Goal: Task Accomplishment & Management: Use online tool/utility

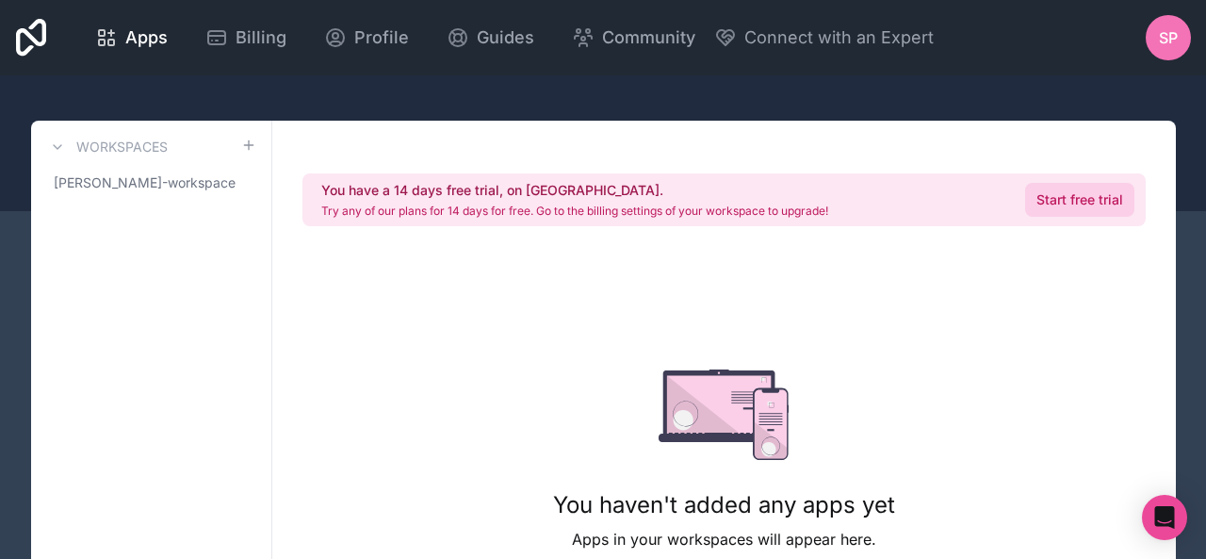
click at [1074, 191] on link "Start free trial" at bounding box center [1079, 200] width 109 height 34
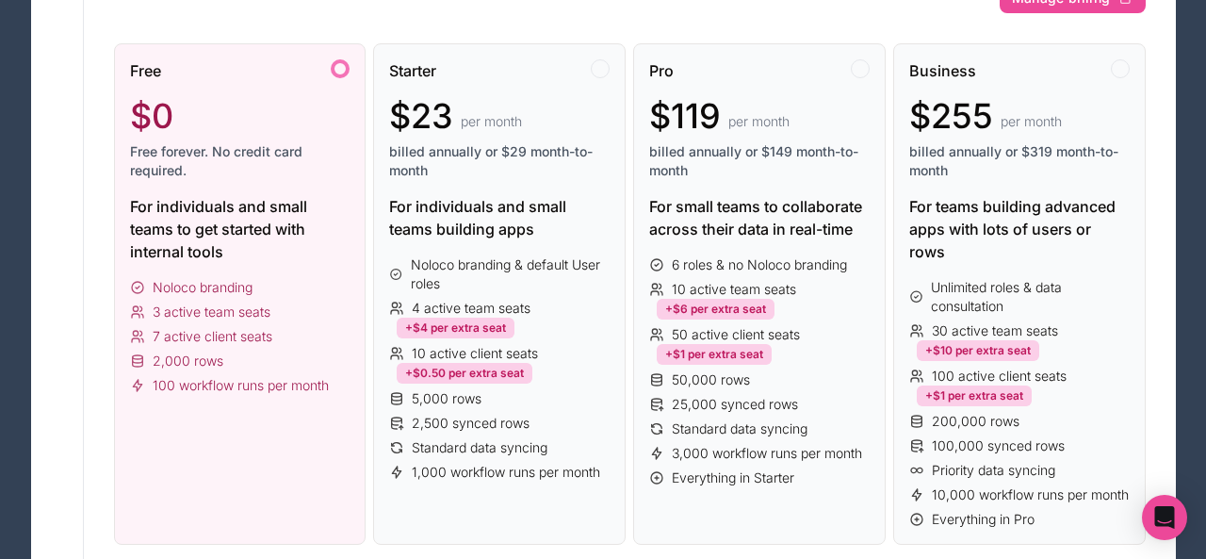
scroll to position [199, 0]
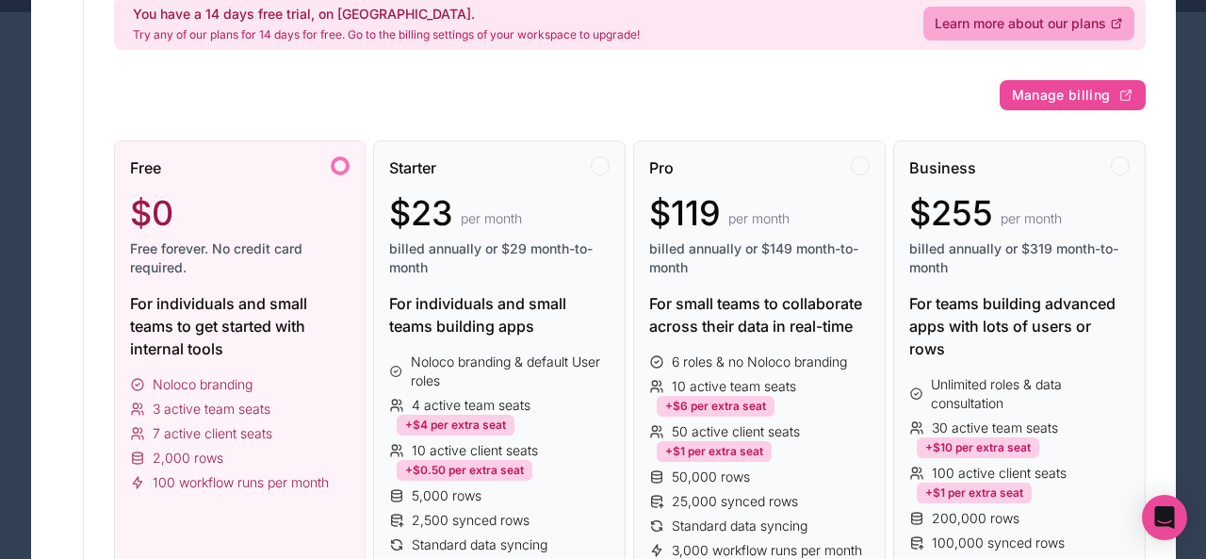
click at [157, 407] on span "3 active team seats" at bounding box center [212, 409] width 118 height 19
click at [336, 166] on div at bounding box center [340, 165] width 19 height 19
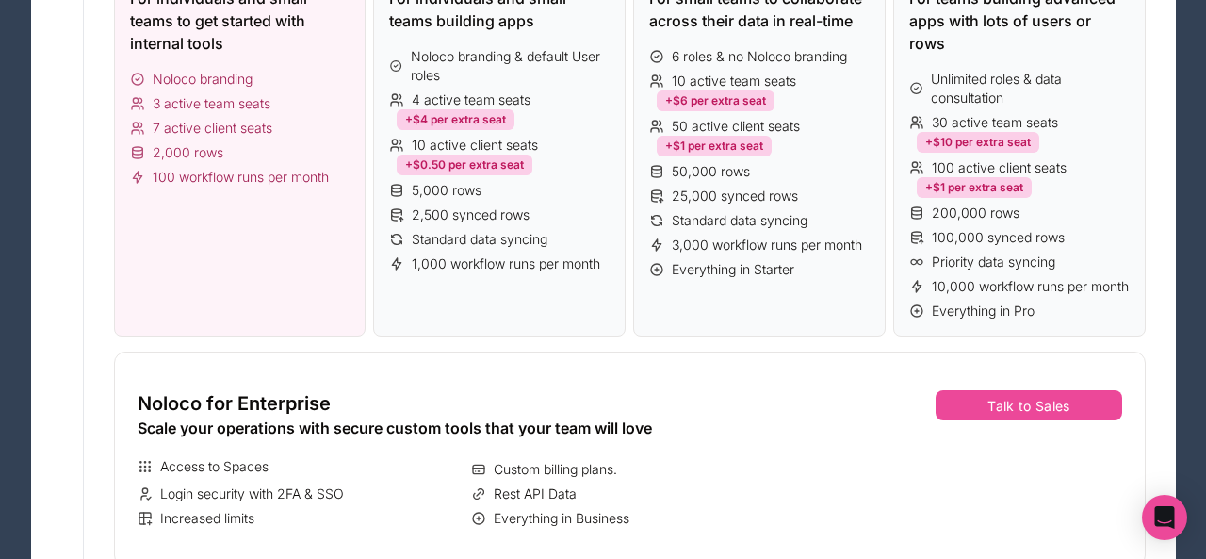
scroll to position [520, 0]
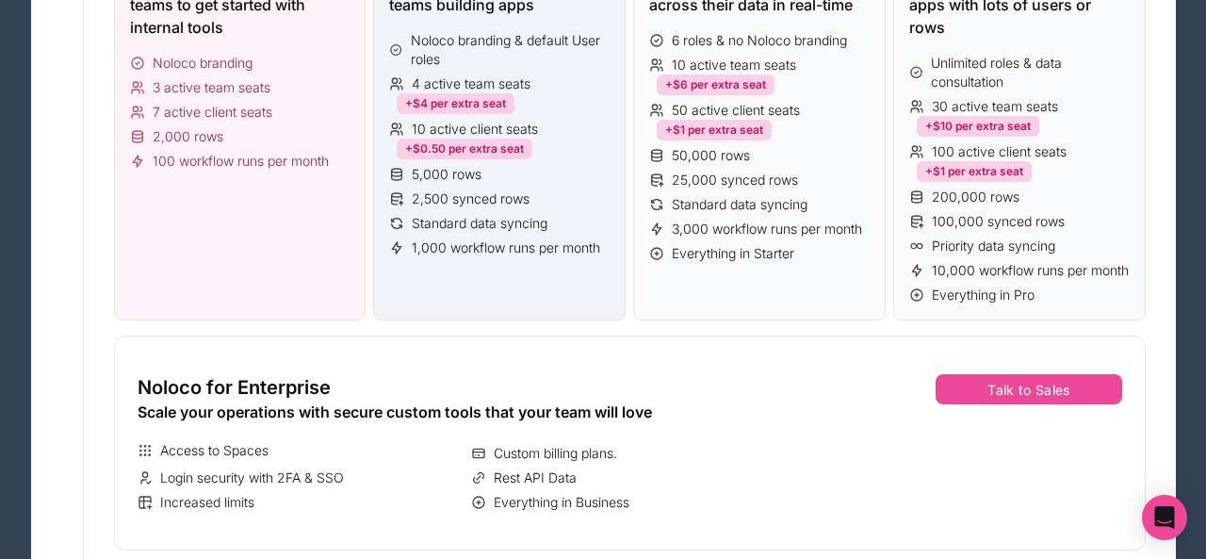
click at [506, 277] on div "Starter $23 per month billed annually or $29 month-to-month For individuals and…" at bounding box center [499, 69] width 253 height 501
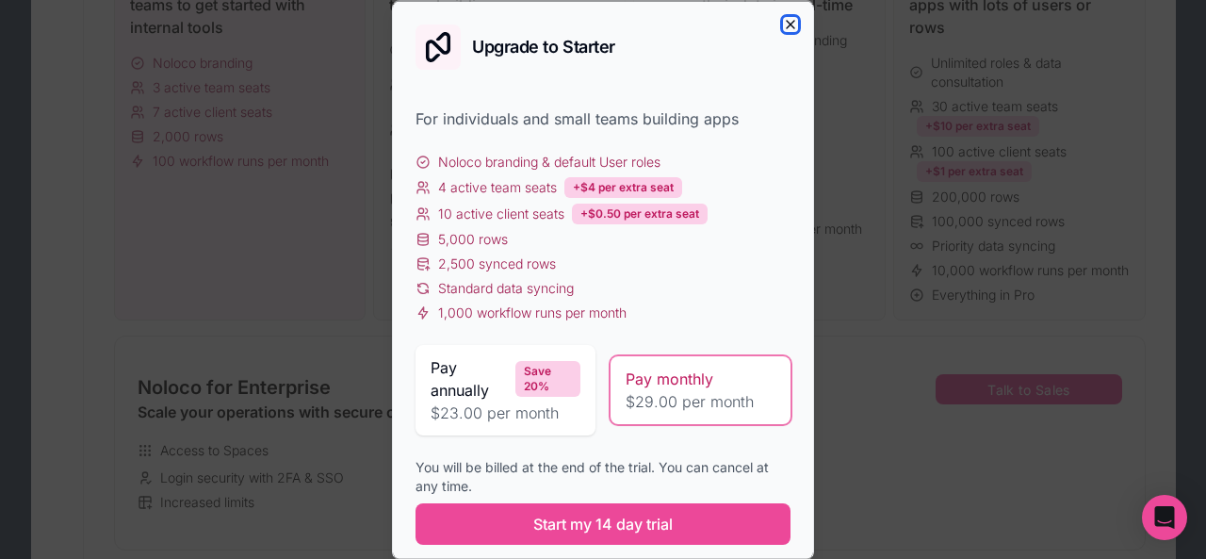
click at [791, 25] on icon "button" at bounding box center [791, 24] width 8 height 8
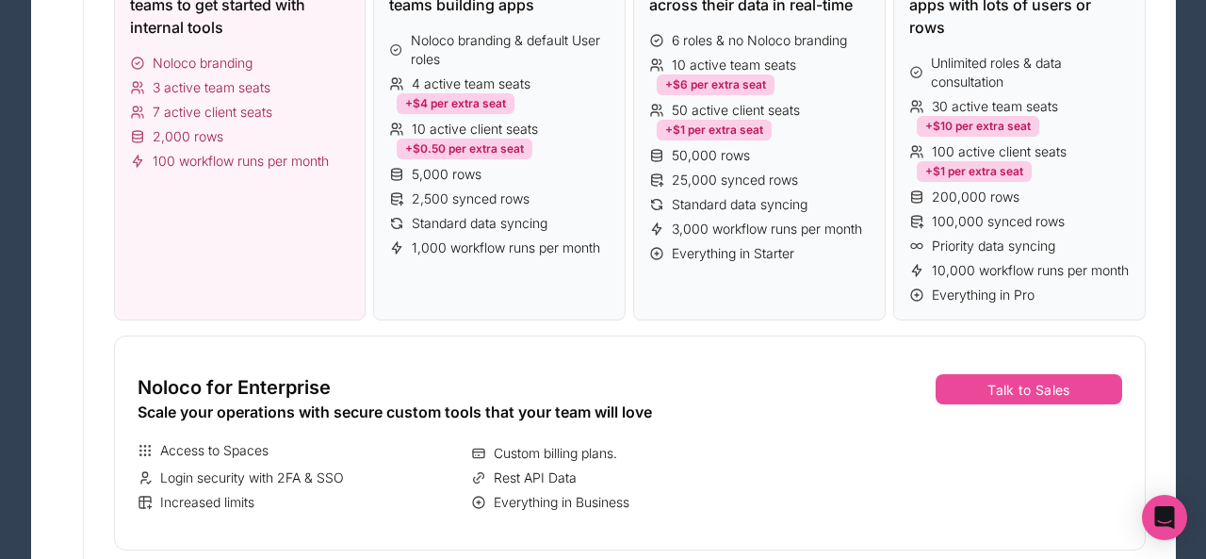
click at [172, 240] on div "Free $0 Free forever. No credit card required. For individuals and small teams …" at bounding box center [240, 69] width 253 height 501
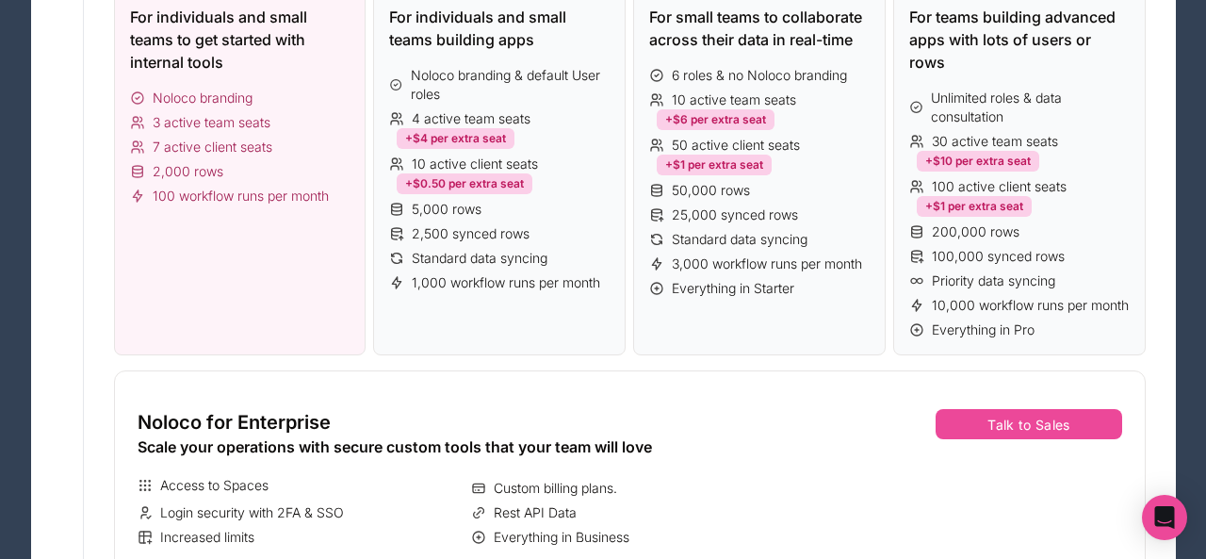
scroll to position [0, 0]
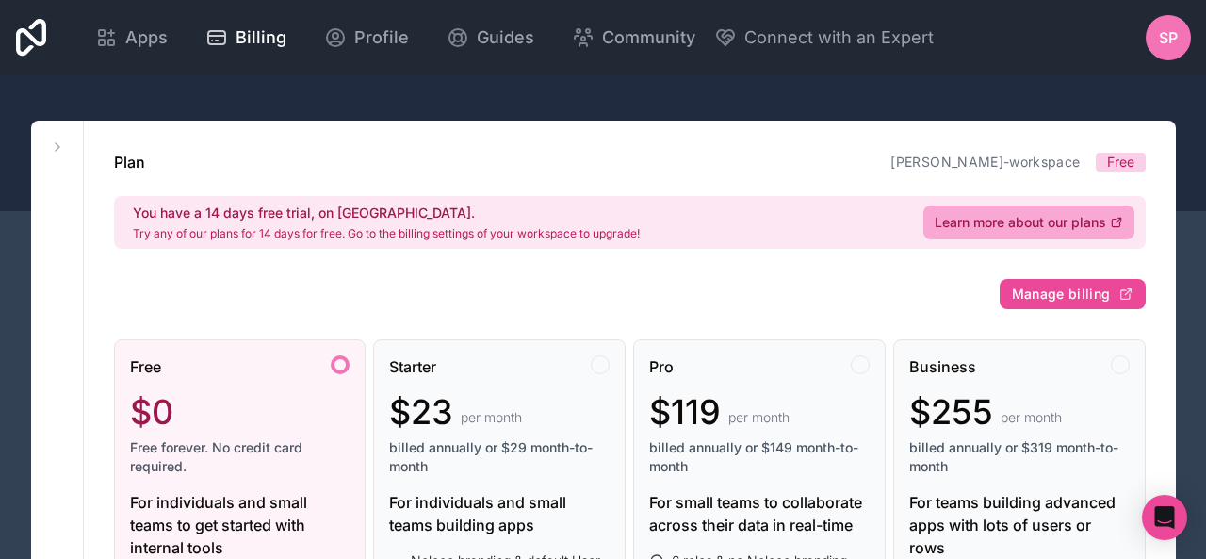
click at [245, 447] on span "Free forever. No credit card required." at bounding box center [240, 457] width 221 height 38
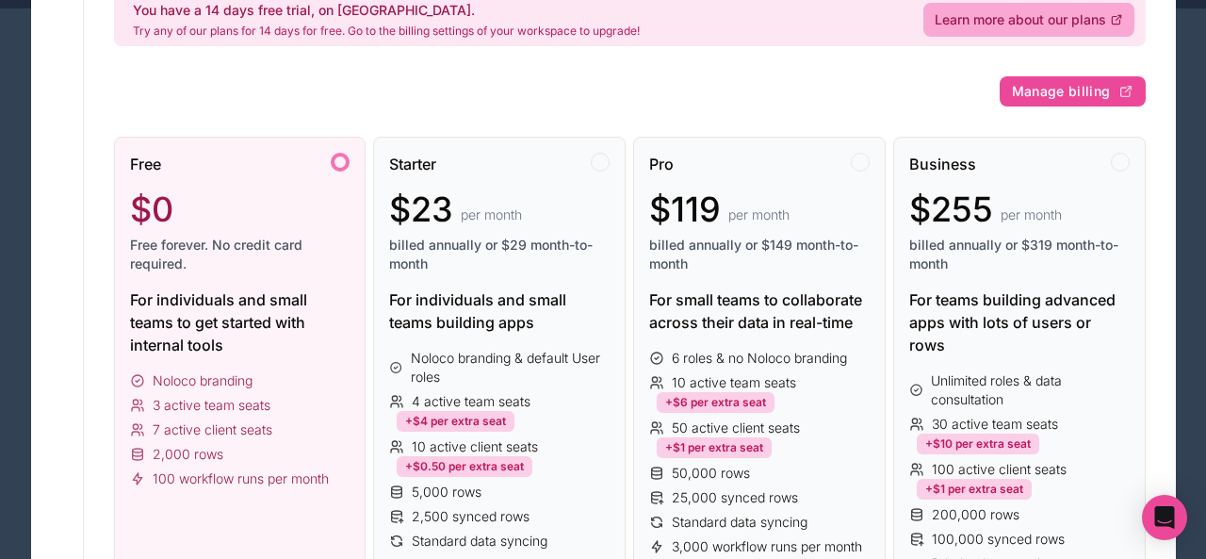
scroll to position [207, 0]
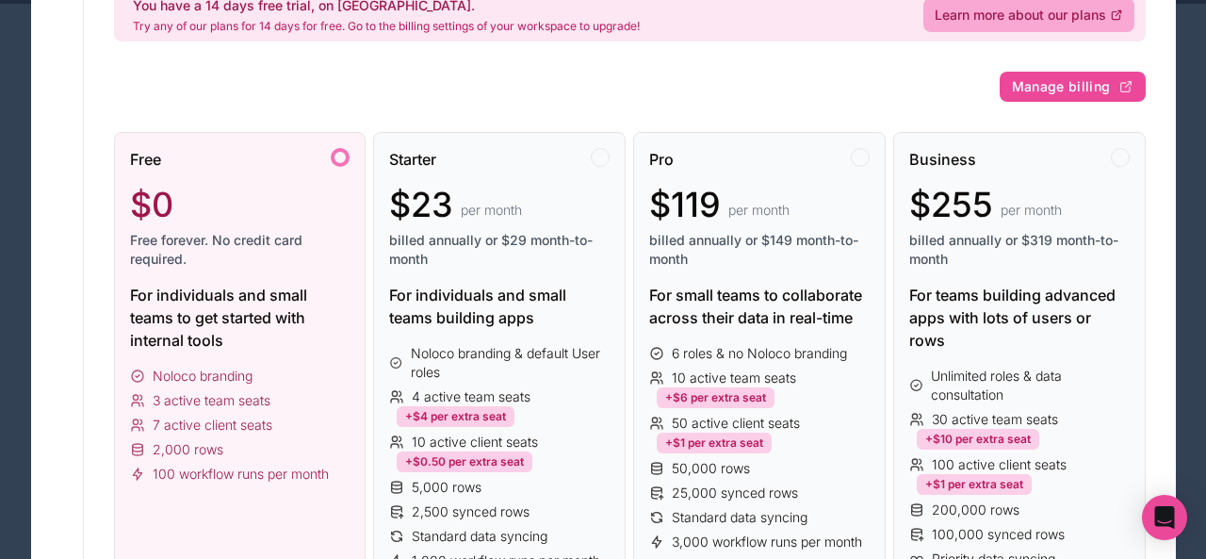
click at [190, 315] on div "For individuals and small teams to get started with internal tools" at bounding box center [240, 318] width 221 height 68
click at [158, 156] on span "Free" at bounding box center [145, 159] width 31 height 23
click at [169, 221] on span "$0" at bounding box center [151, 205] width 43 height 38
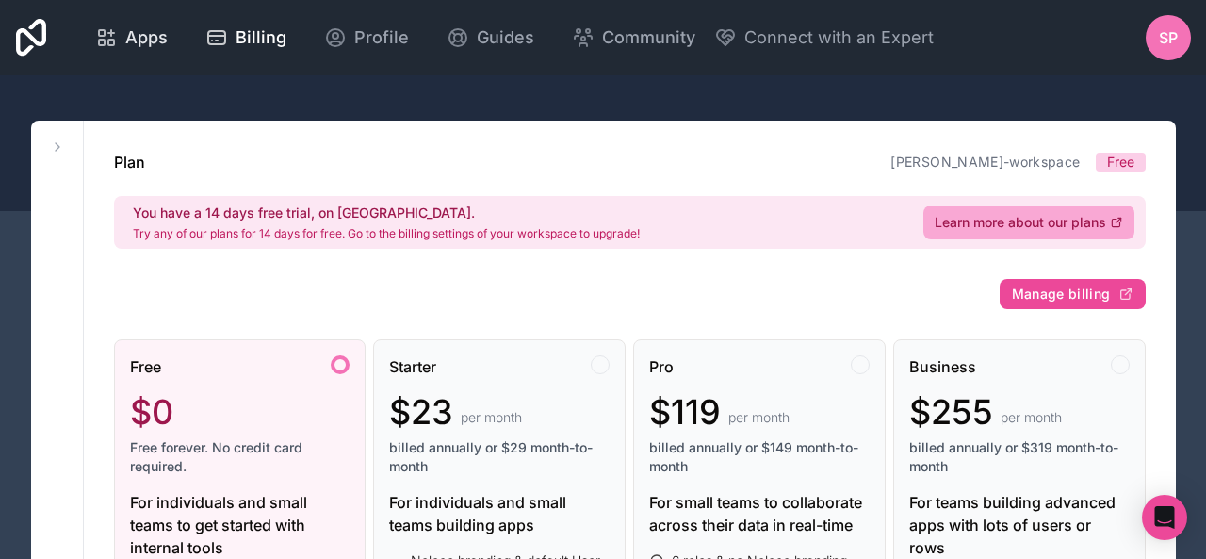
click at [139, 46] on span "Apps" at bounding box center [146, 38] width 42 height 26
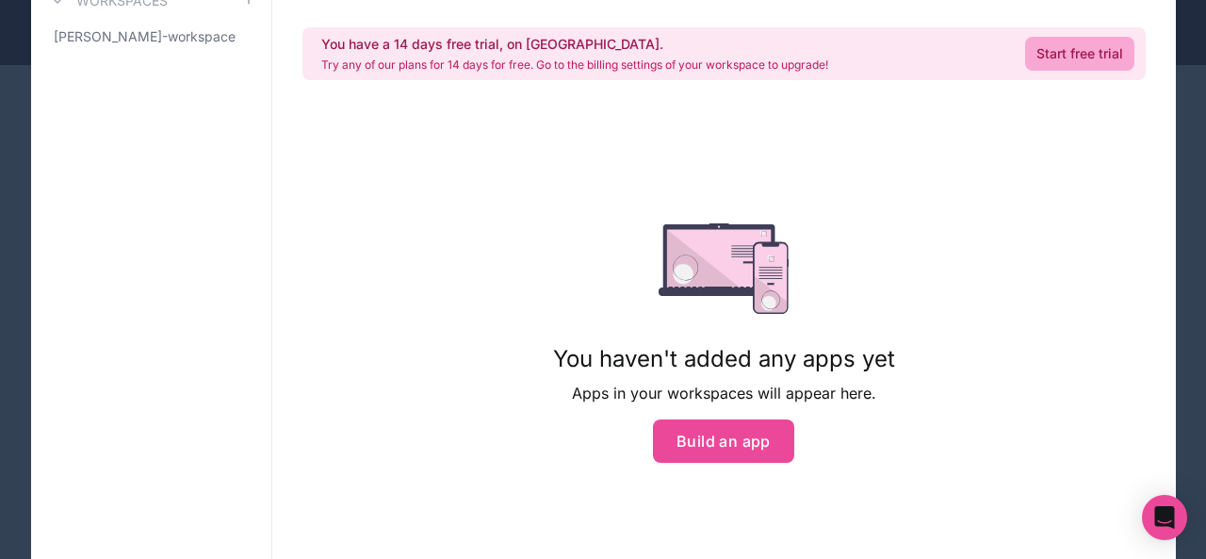
scroll to position [246, 0]
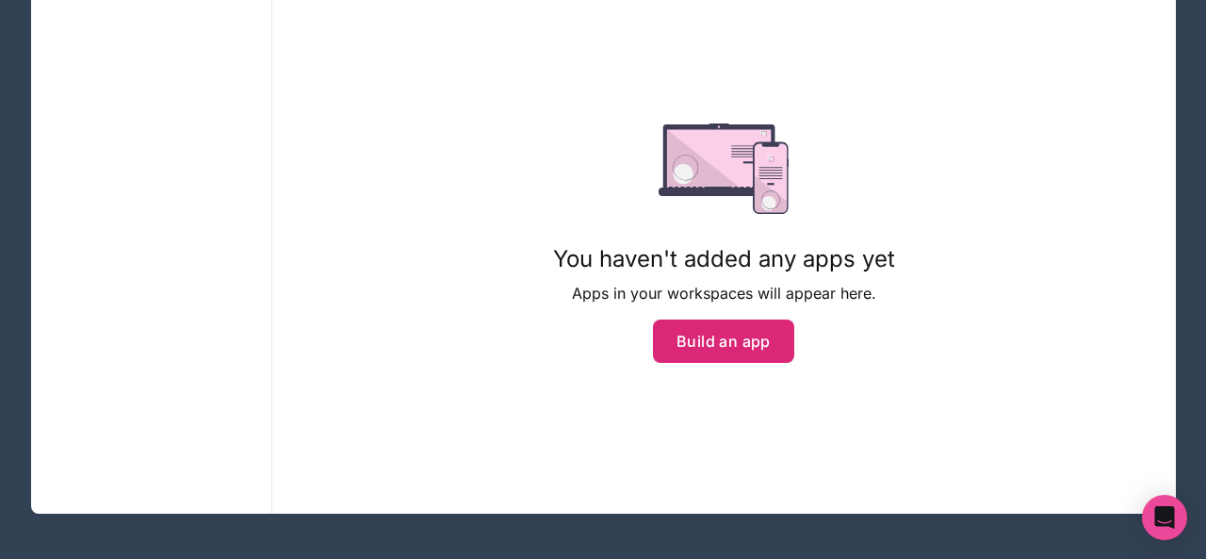
click at [775, 353] on button "Build an app" at bounding box center [723, 341] width 141 height 43
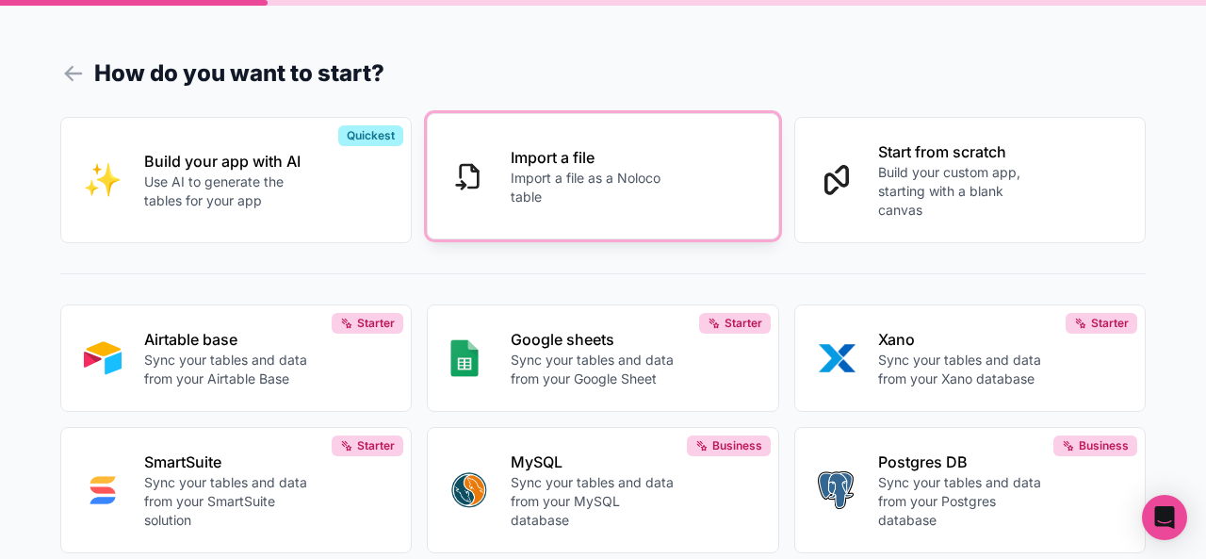
click at [475, 211] on button "Import a file Import a file as a Noloco table" at bounding box center [603, 176] width 352 height 126
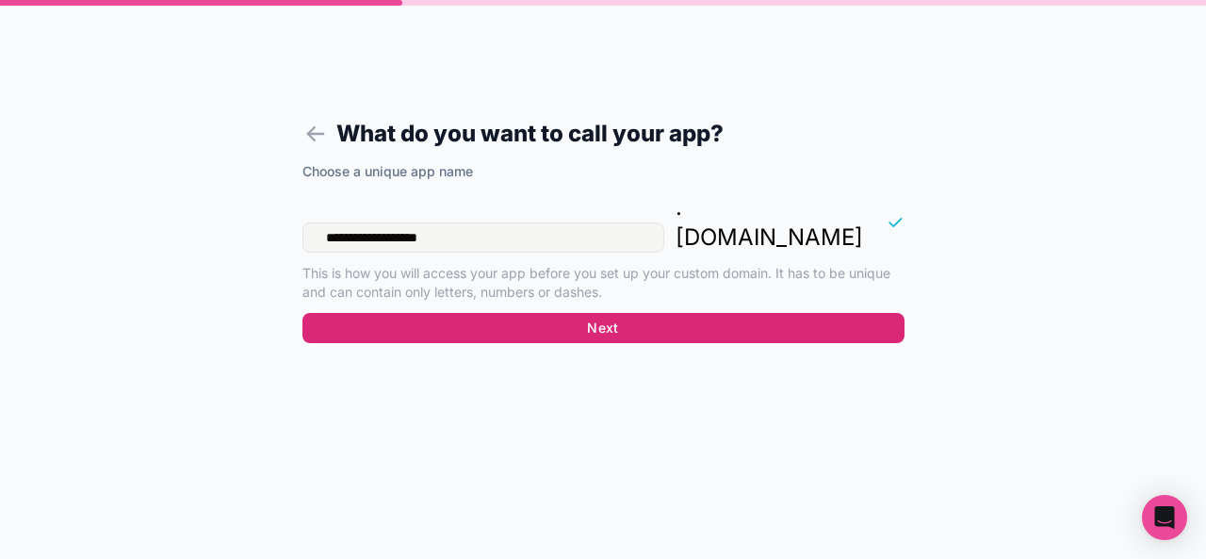
click at [450, 313] on button "Next" at bounding box center [604, 328] width 602 height 30
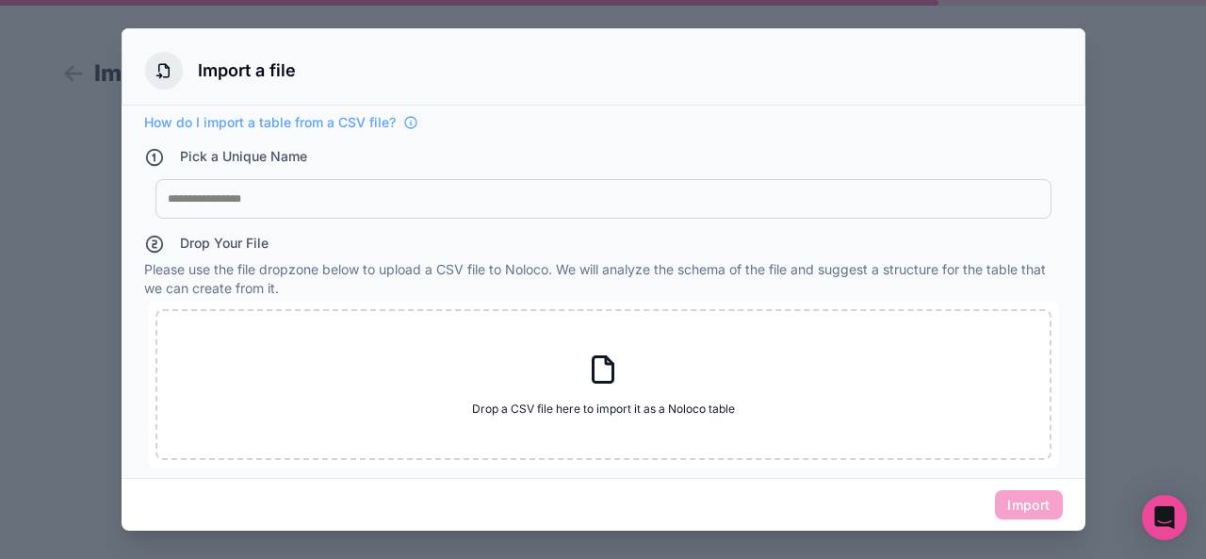
click at [247, 197] on div at bounding box center [604, 198] width 872 height 15
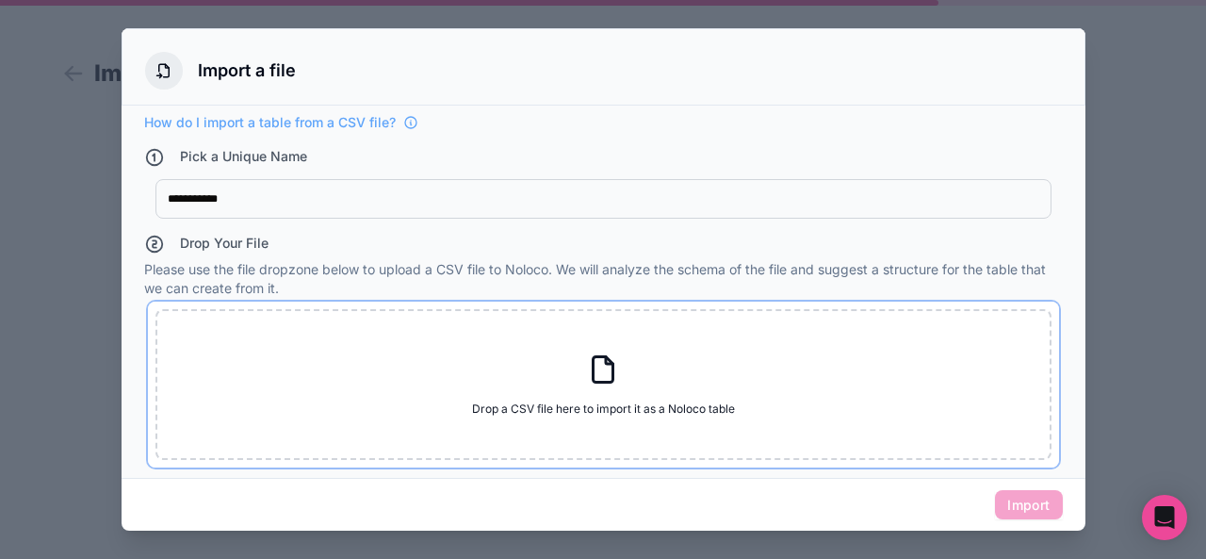
click at [507, 431] on div "Drop a CSV file here to import it as a Noloco table Drop a CSV file here to imp…" at bounding box center [604, 384] width 896 height 151
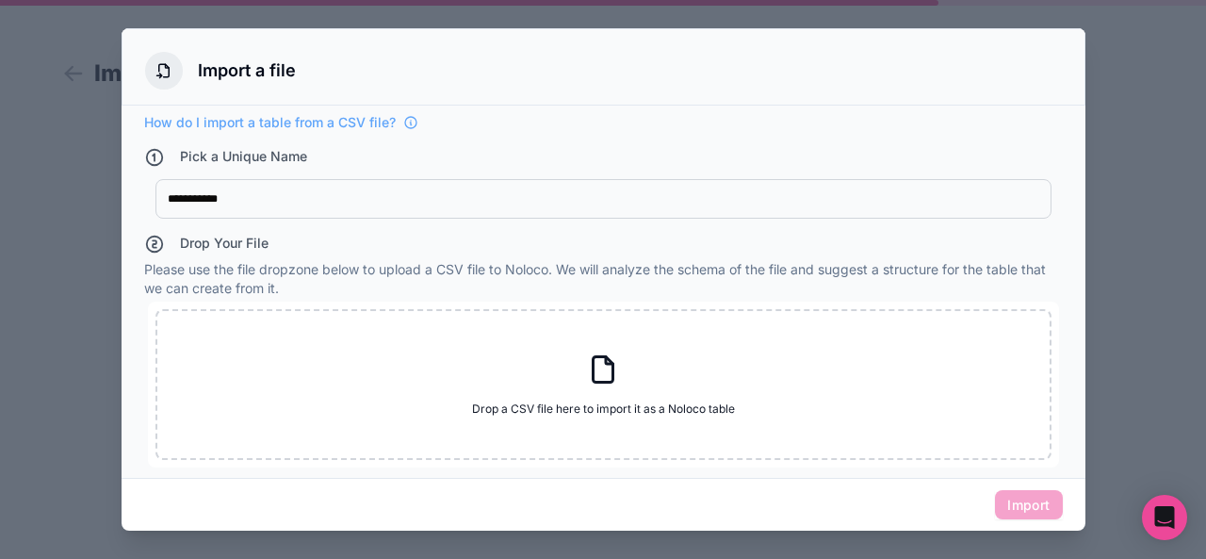
click at [156, 64] on icon at bounding box center [164, 70] width 17 height 17
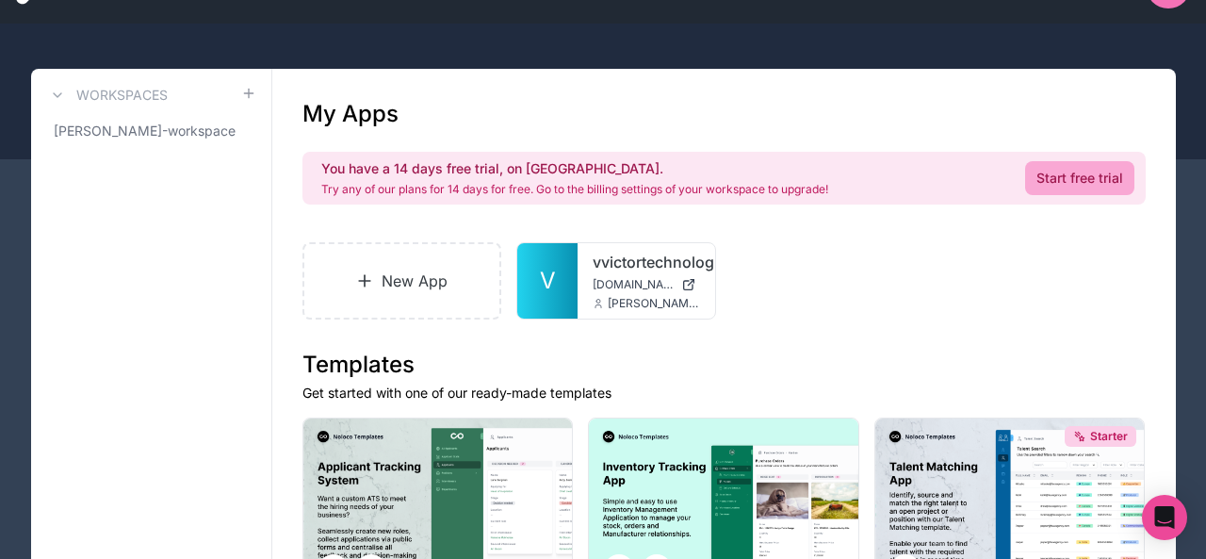
scroll to position [54, 0]
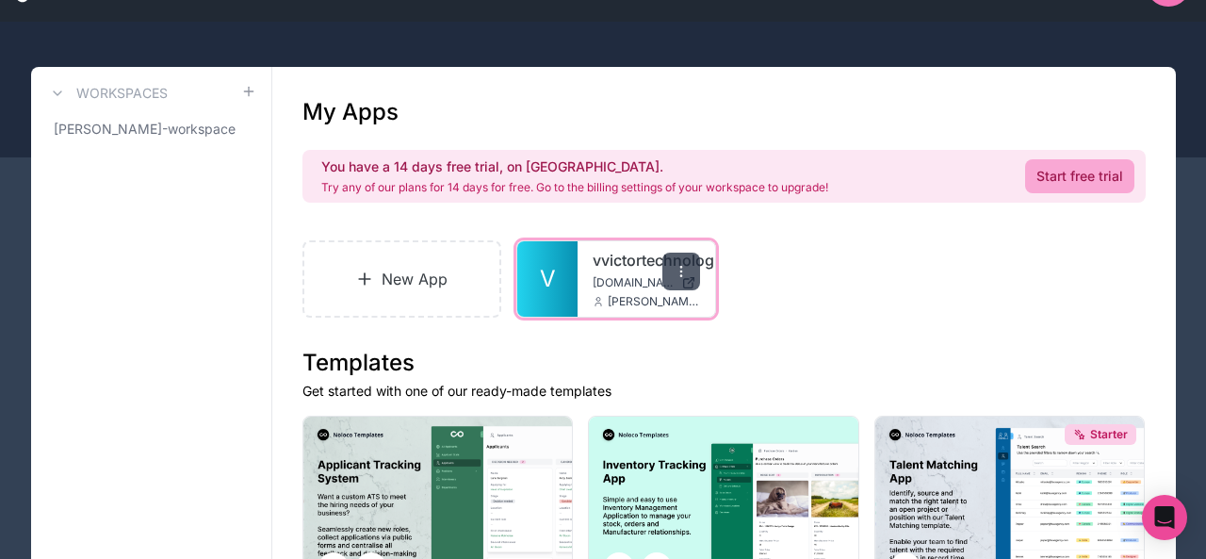
click at [680, 275] on icon at bounding box center [681, 271] width 15 height 15
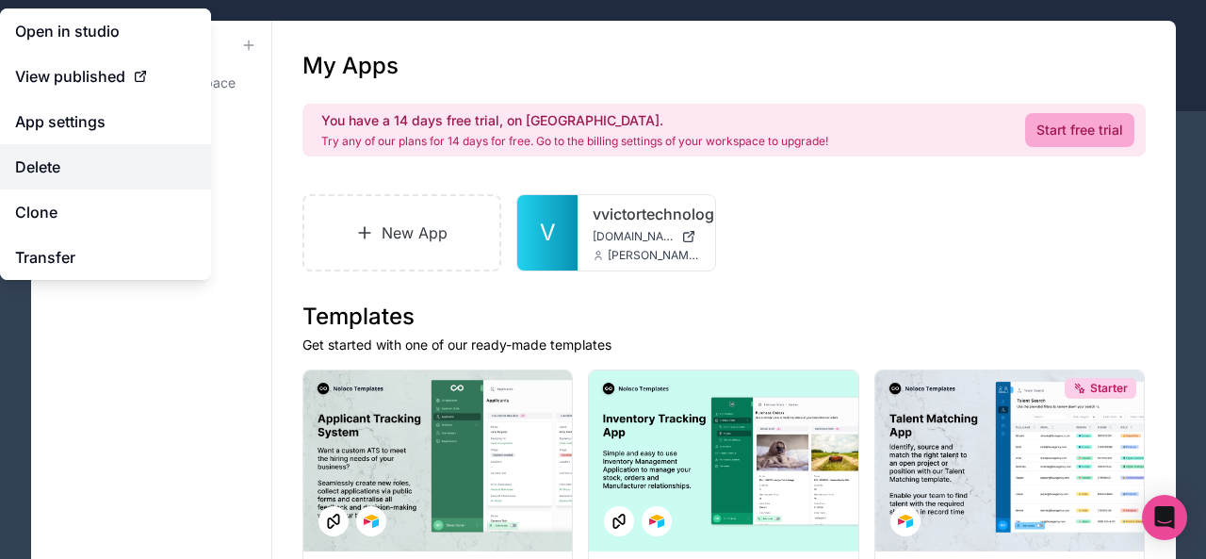
scroll to position [102, 0]
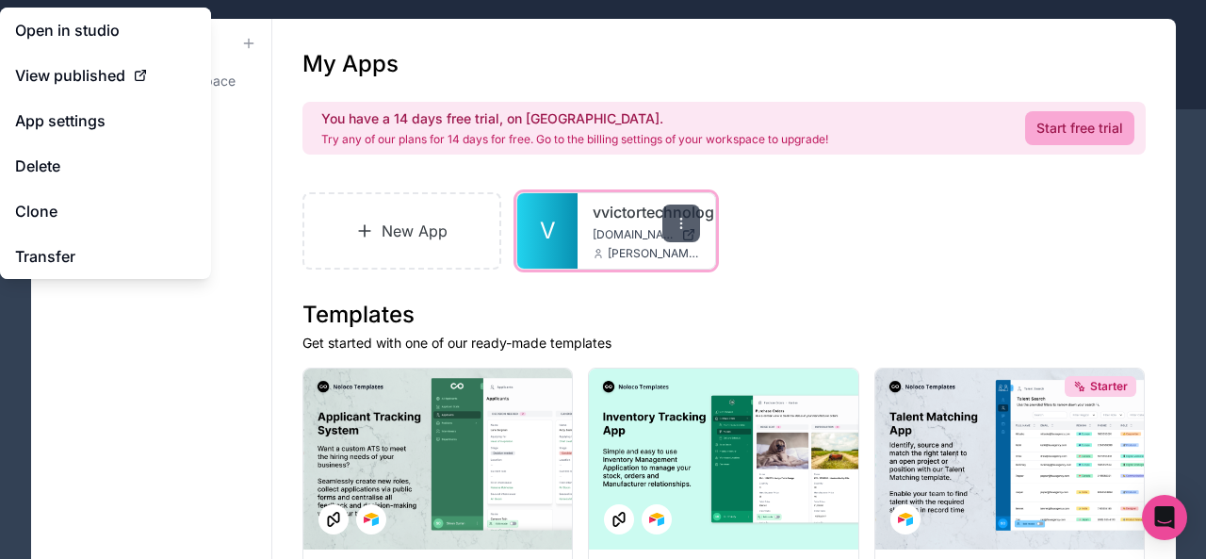
click at [685, 225] on icon at bounding box center [681, 223] width 15 height 15
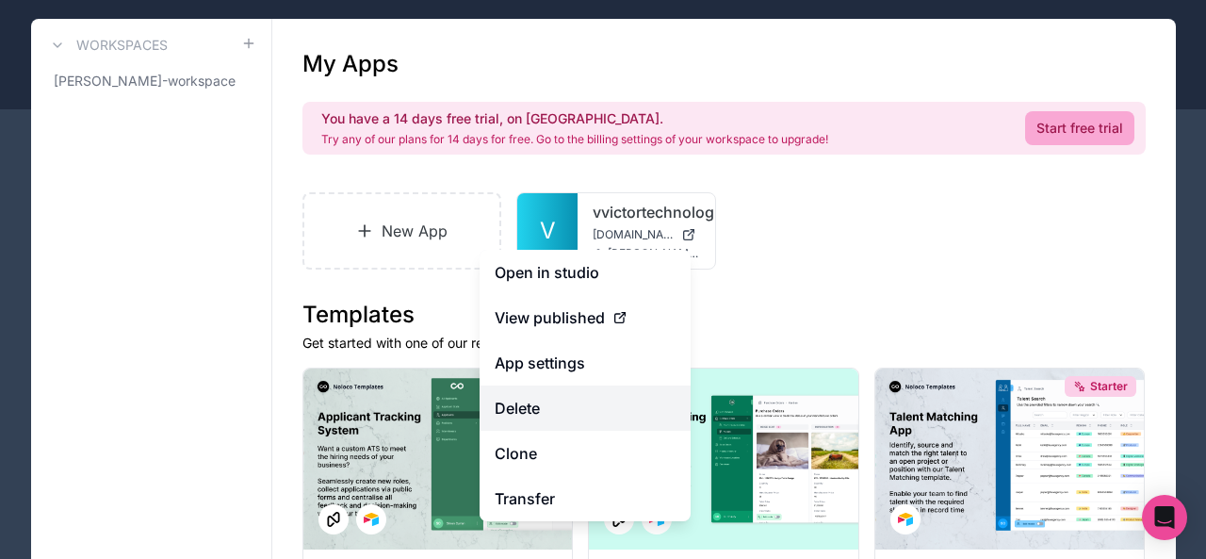
click at [539, 402] on button "Delete" at bounding box center [585, 407] width 211 height 45
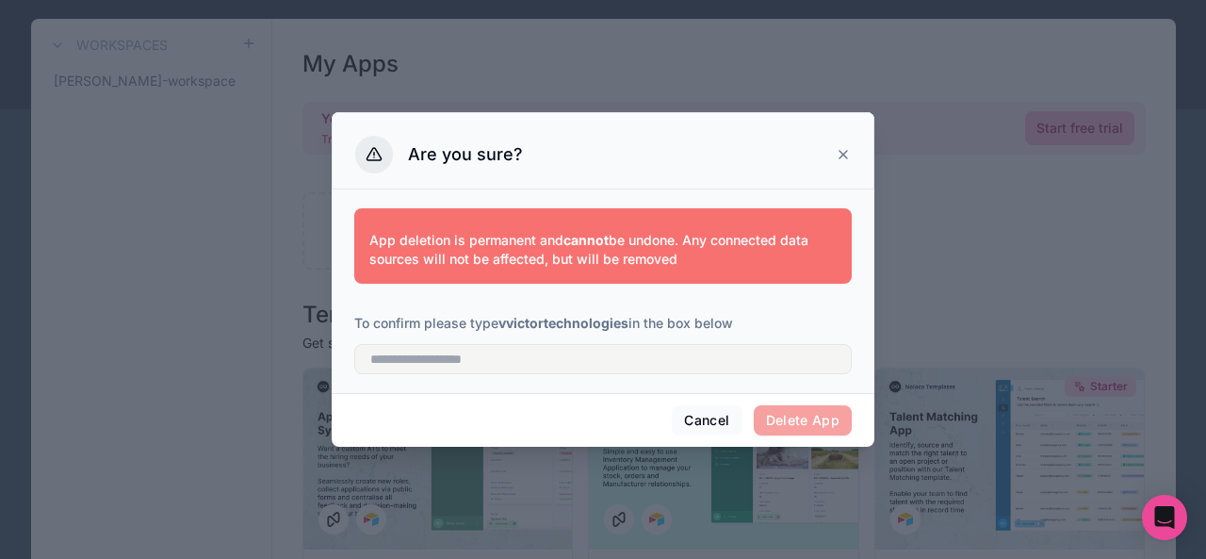
click at [530, 326] on strong "vvictortechnologies" at bounding box center [564, 323] width 130 height 16
copy strong "vvictortechnologies"
click at [463, 366] on input "text" at bounding box center [603, 359] width 498 height 30
paste input "**********"
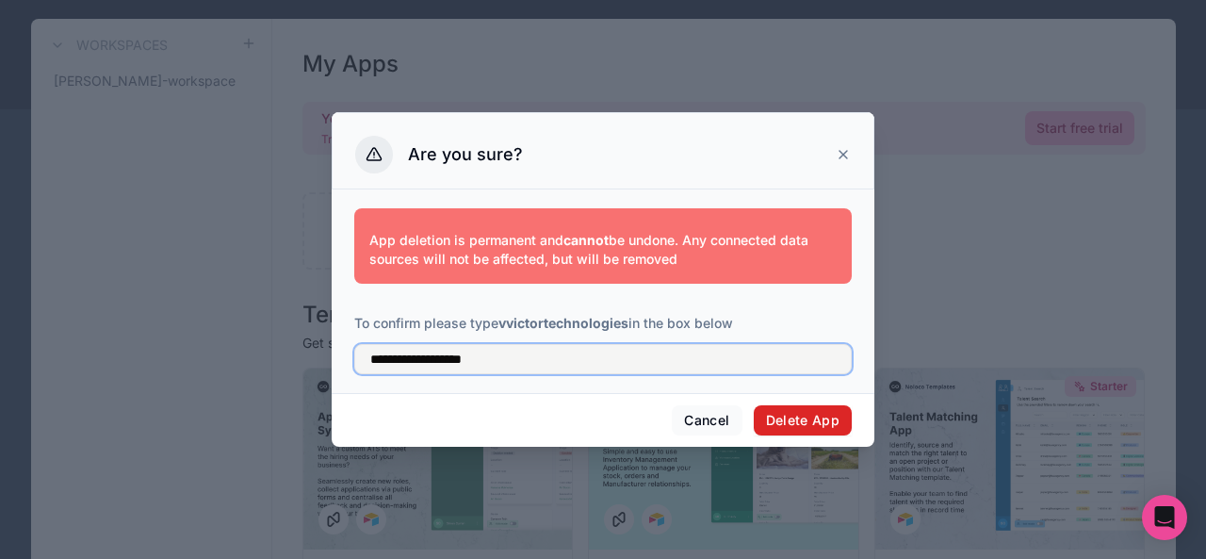
type input "**********"
click at [821, 426] on button "Delete App" at bounding box center [803, 420] width 99 height 30
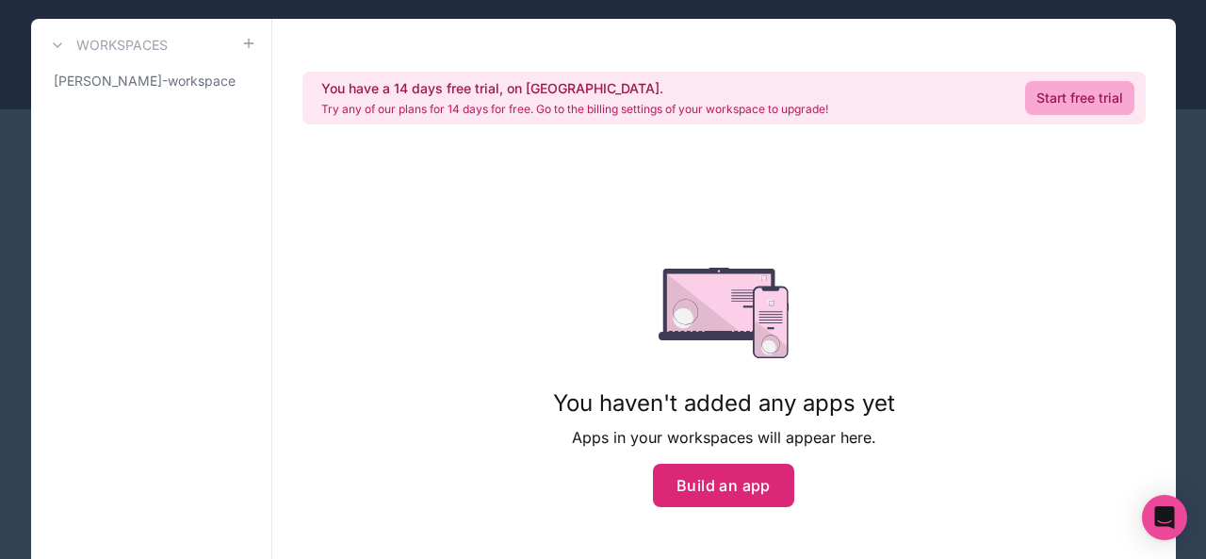
click at [704, 494] on button "Build an app" at bounding box center [723, 485] width 141 height 43
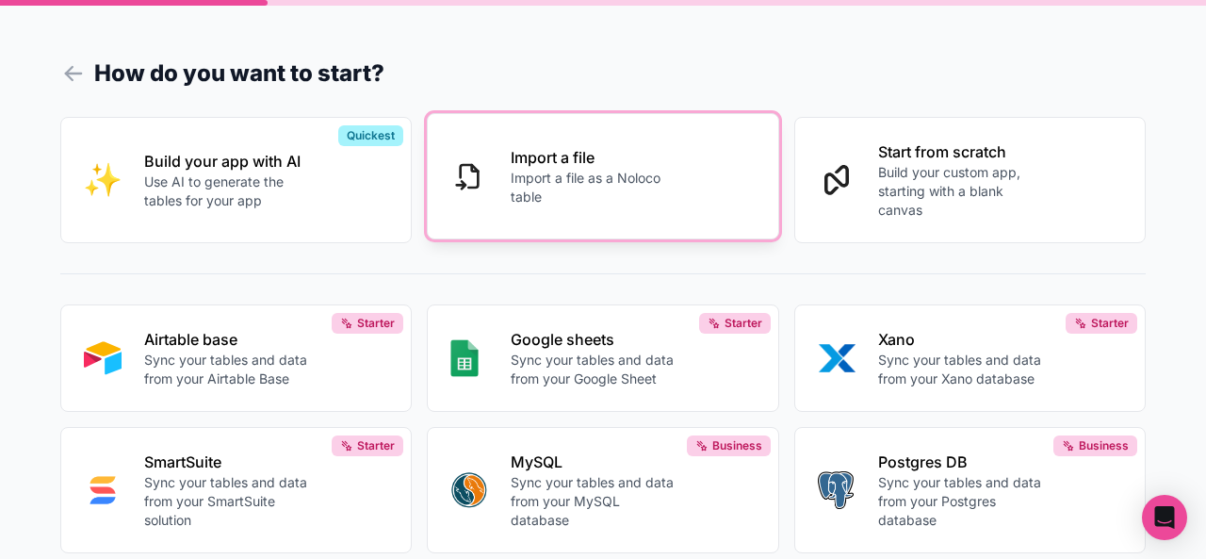
click at [543, 196] on p "Import a file as a Noloco table" at bounding box center [595, 188] width 169 height 38
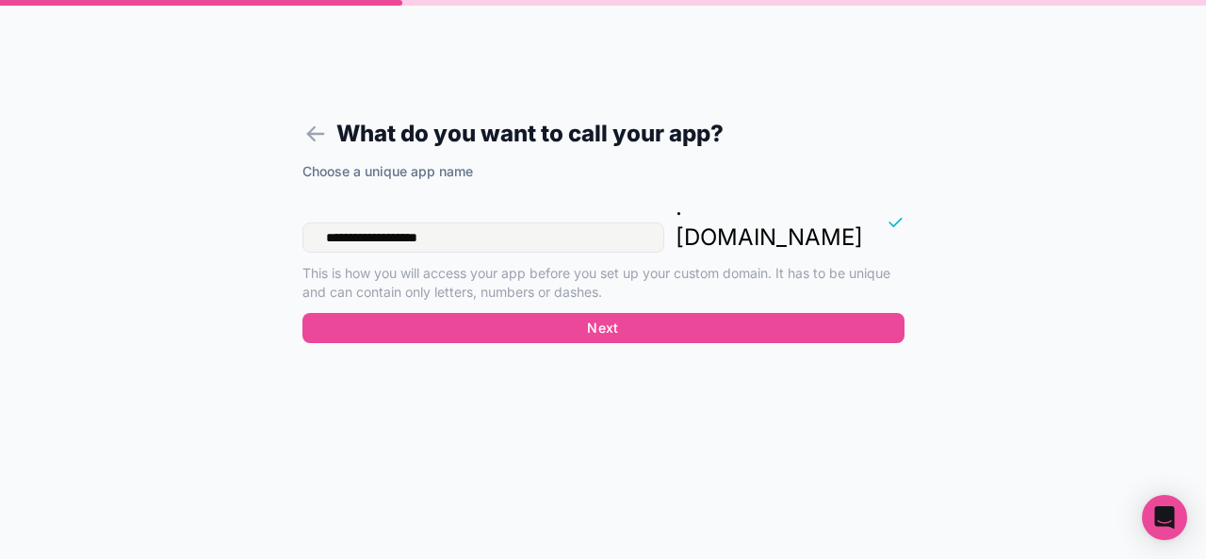
click at [408, 222] on input "**********" at bounding box center [484, 237] width 362 height 30
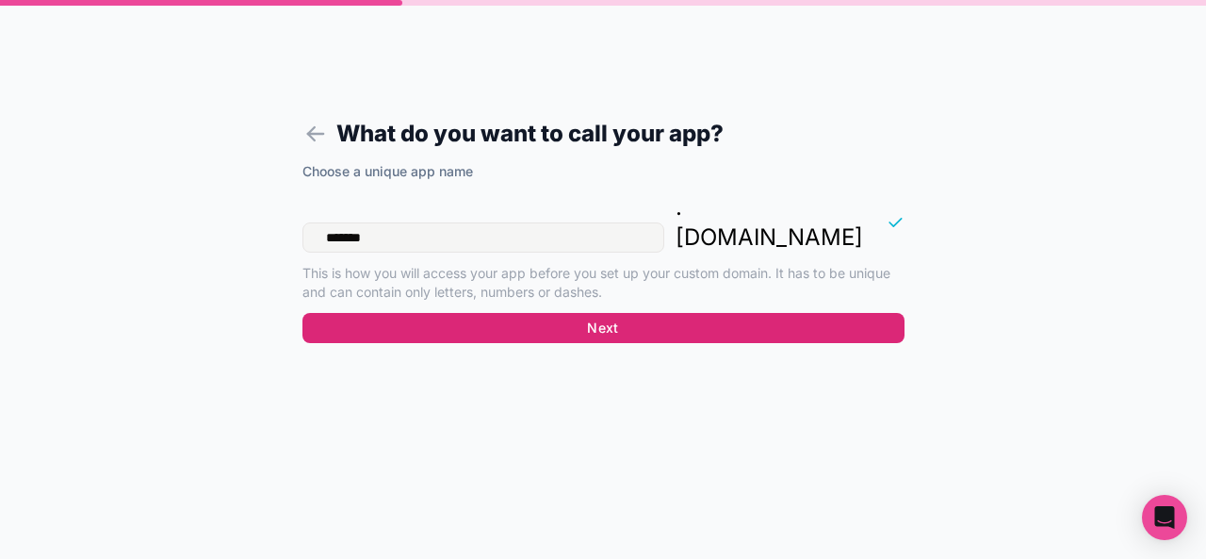
type input "*******"
click at [603, 313] on button "Next" at bounding box center [604, 328] width 602 height 30
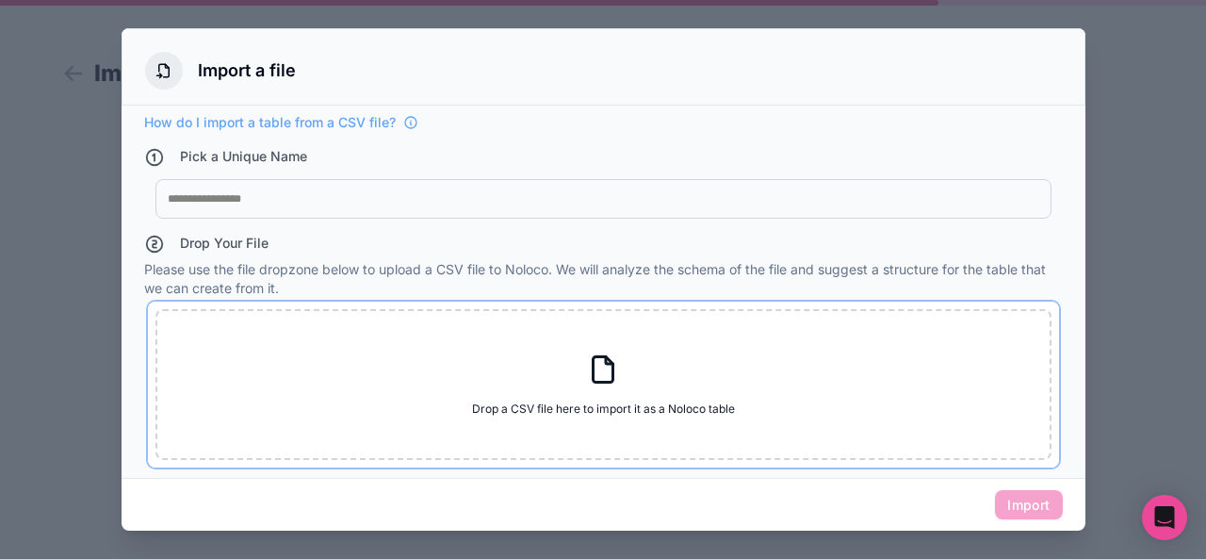
click at [486, 353] on div "Drop a CSV file here to import it as a Noloco table Drop a CSV file here to imp…" at bounding box center [604, 384] width 896 height 151
click at [525, 379] on div "Drop a CSV file here to import it as a Noloco table Drop a CSV file here to imp…" at bounding box center [604, 384] width 896 height 151
type input "**********"
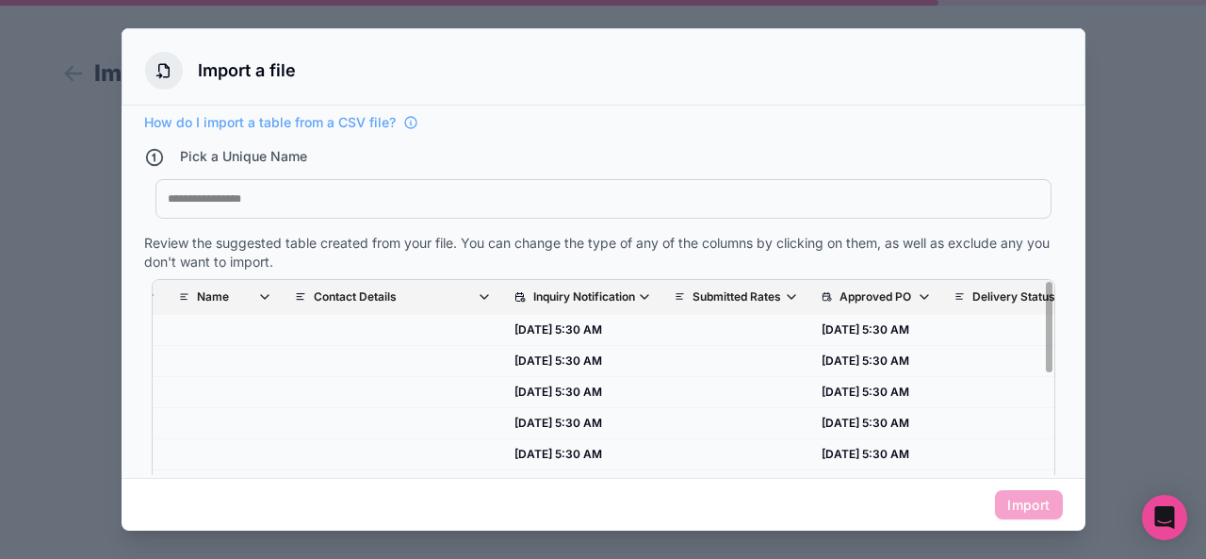
scroll to position [0, 2861]
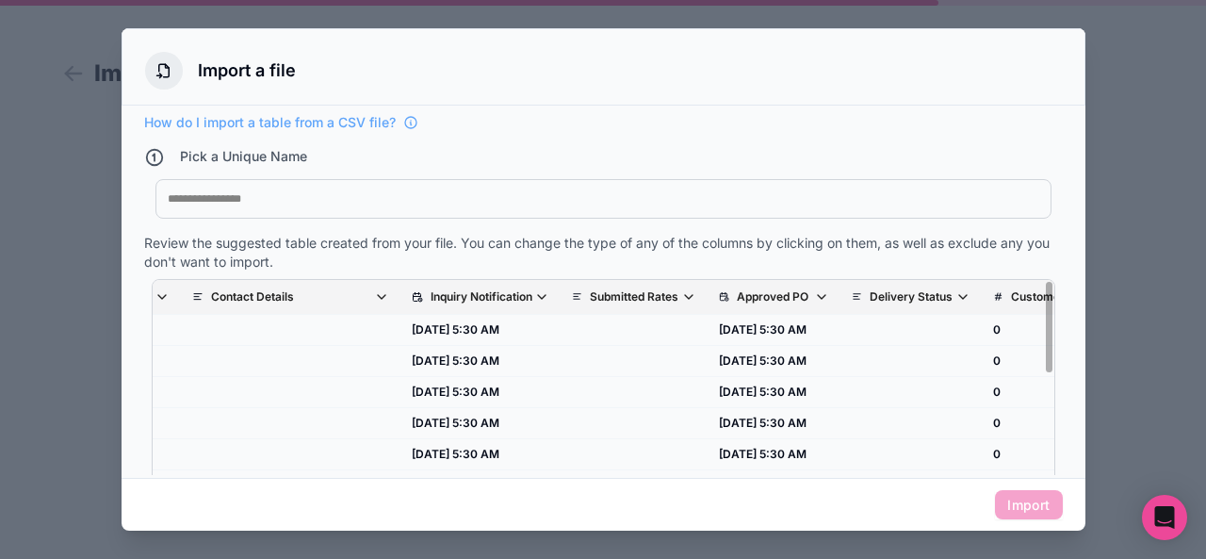
click at [291, 201] on div at bounding box center [604, 198] width 872 height 15
click at [185, 200] on div "********" at bounding box center [604, 198] width 872 height 15
click at [1029, 494] on button "Import" at bounding box center [1028, 505] width 67 height 30
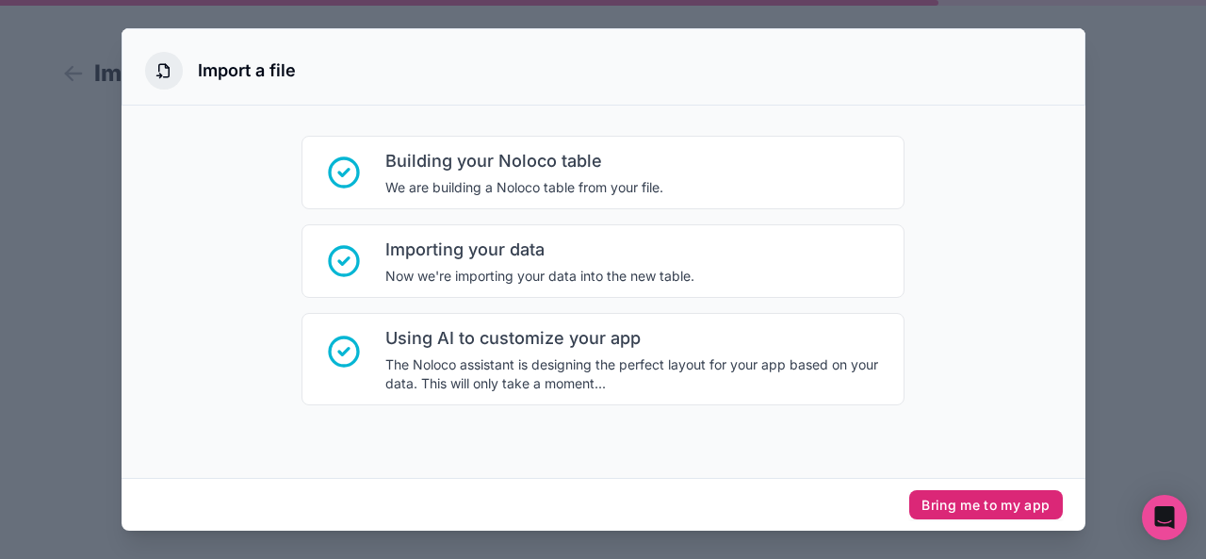
click at [927, 507] on button "Bring me to my app" at bounding box center [986, 505] width 153 height 30
